Goal: Task Accomplishment & Management: Use online tool/utility

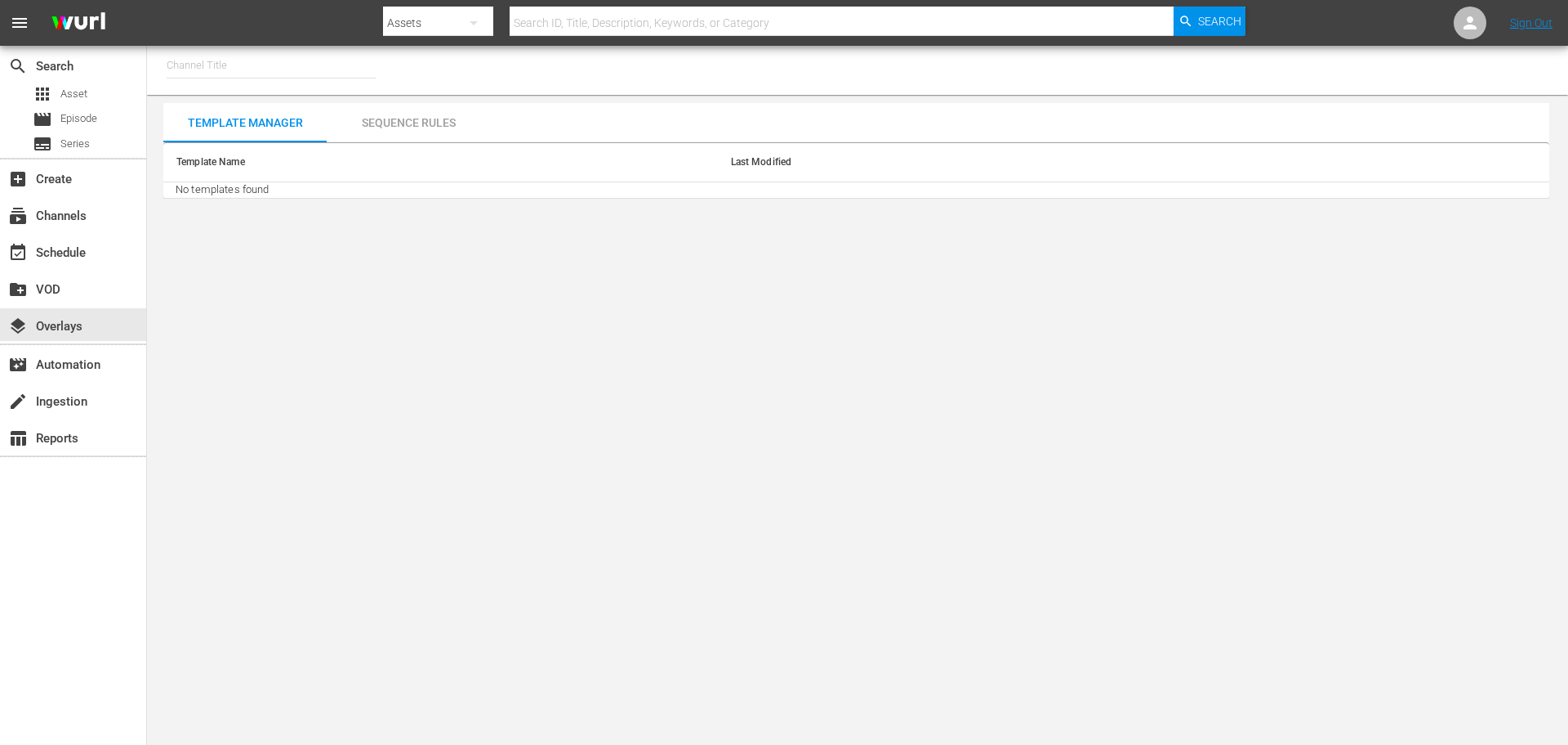
click at [247, 67] on input "text" at bounding box center [270, 66] width 209 height 39
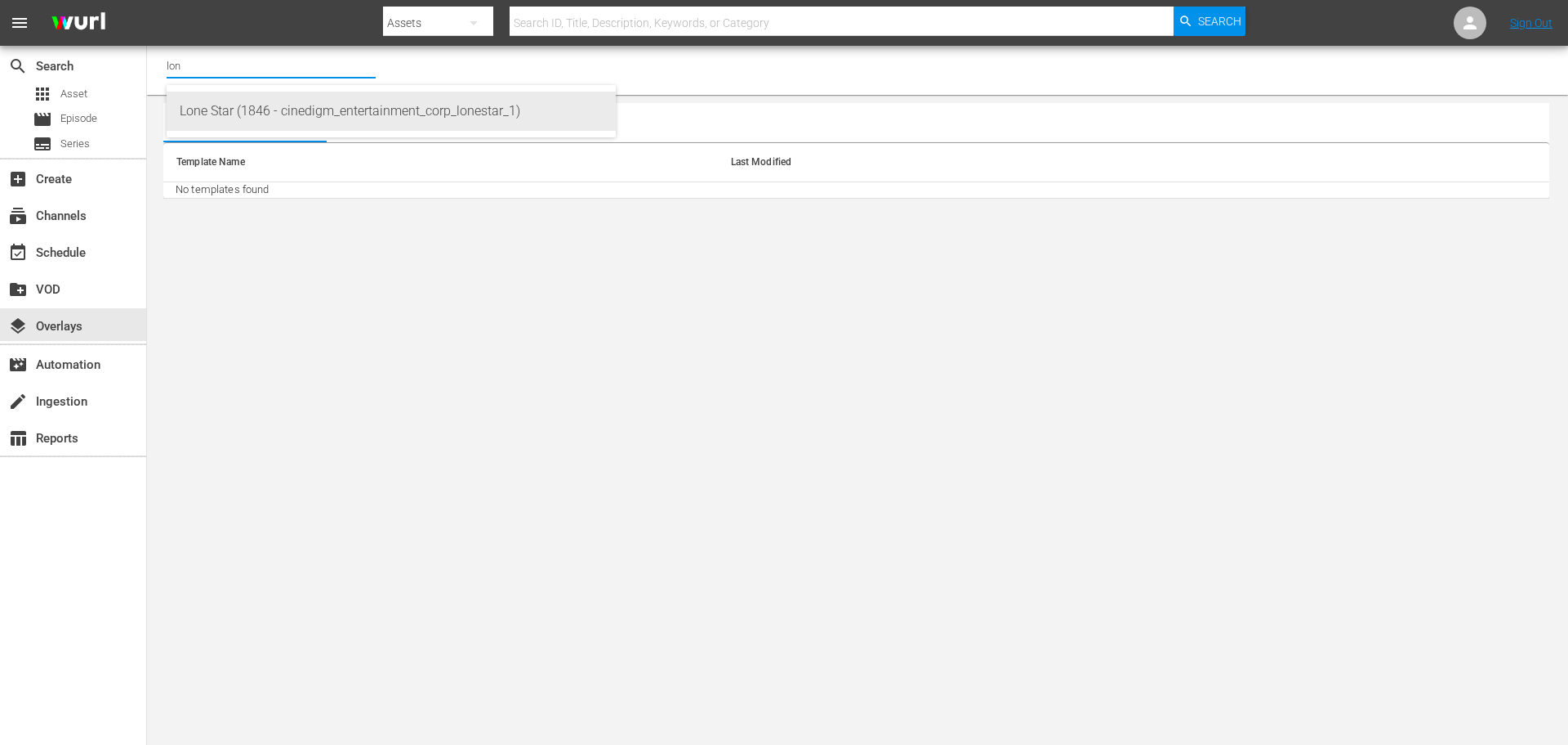
click at [233, 119] on div "Lone Star (1846 - cinedigm_entertainment_corp_lonestar_1)" at bounding box center [391, 111] width 423 height 39
type input "Lone Star (1846 - cinedigm_entertainment_corp_lonestar_1)"
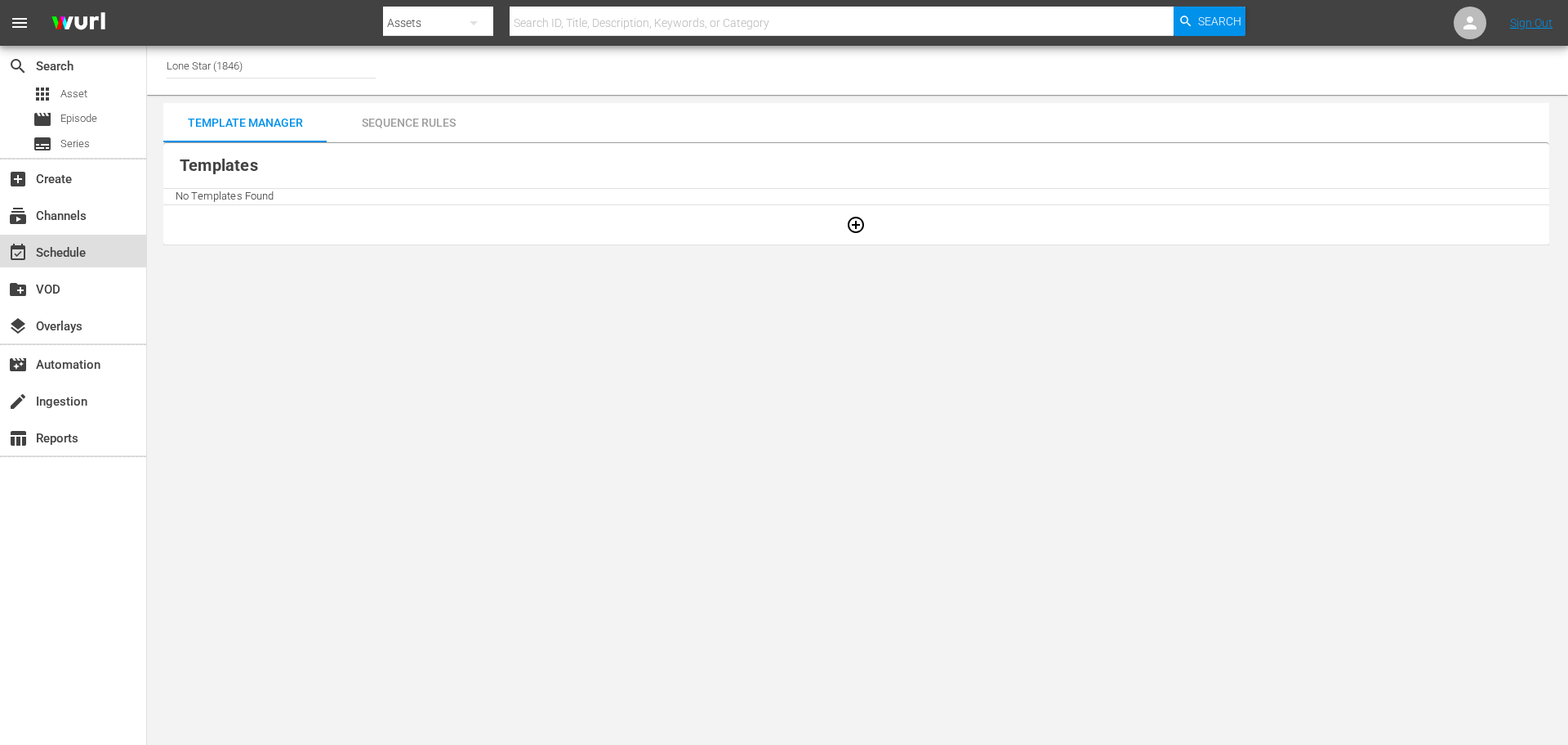
click at [75, 255] on div "event_available Schedule" at bounding box center [45, 250] width 91 height 15
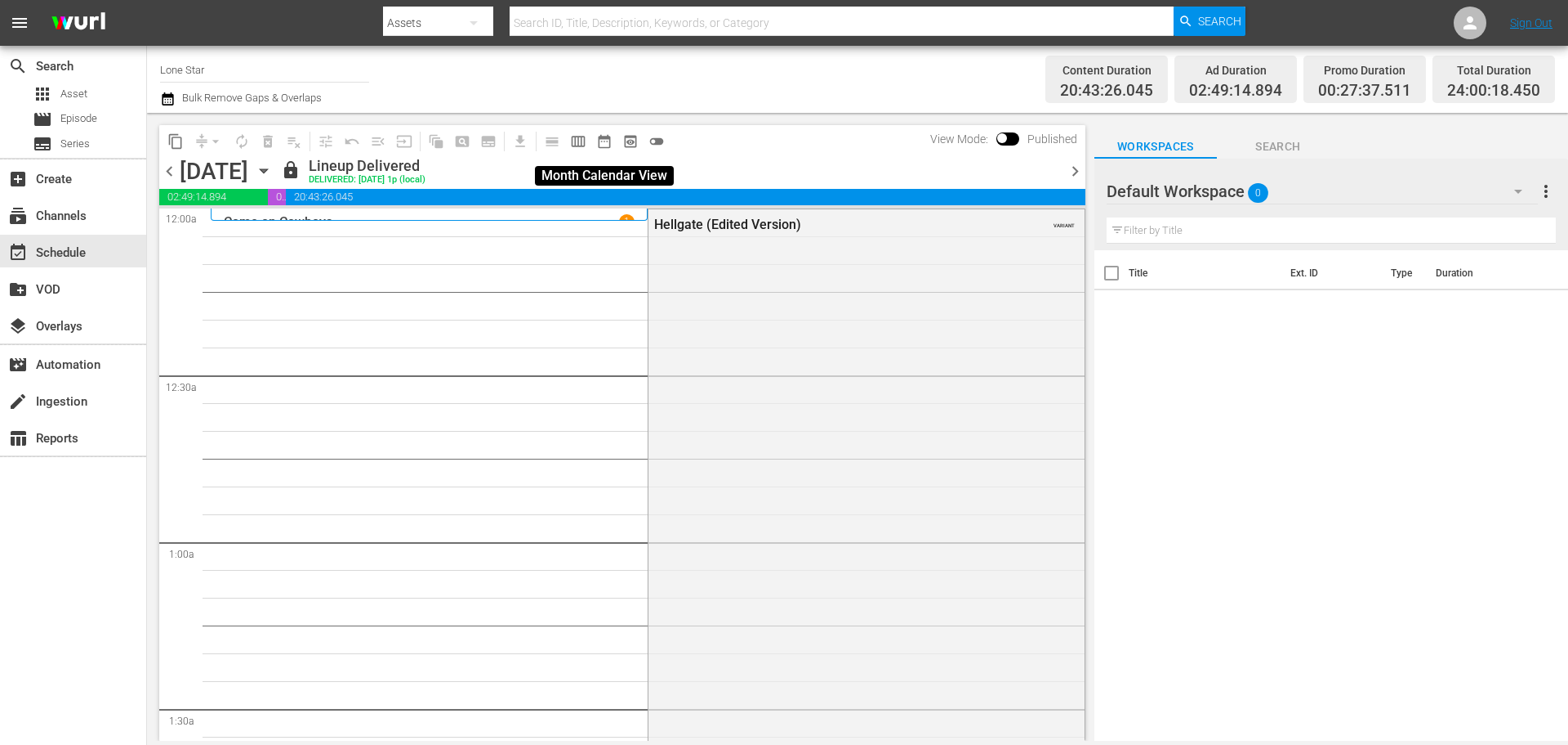
click at [602, 147] on span "date_range_outlined" at bounding box center [604, 141] width 16 height 16
